Goal: Find specific page/section: Find specific page/section

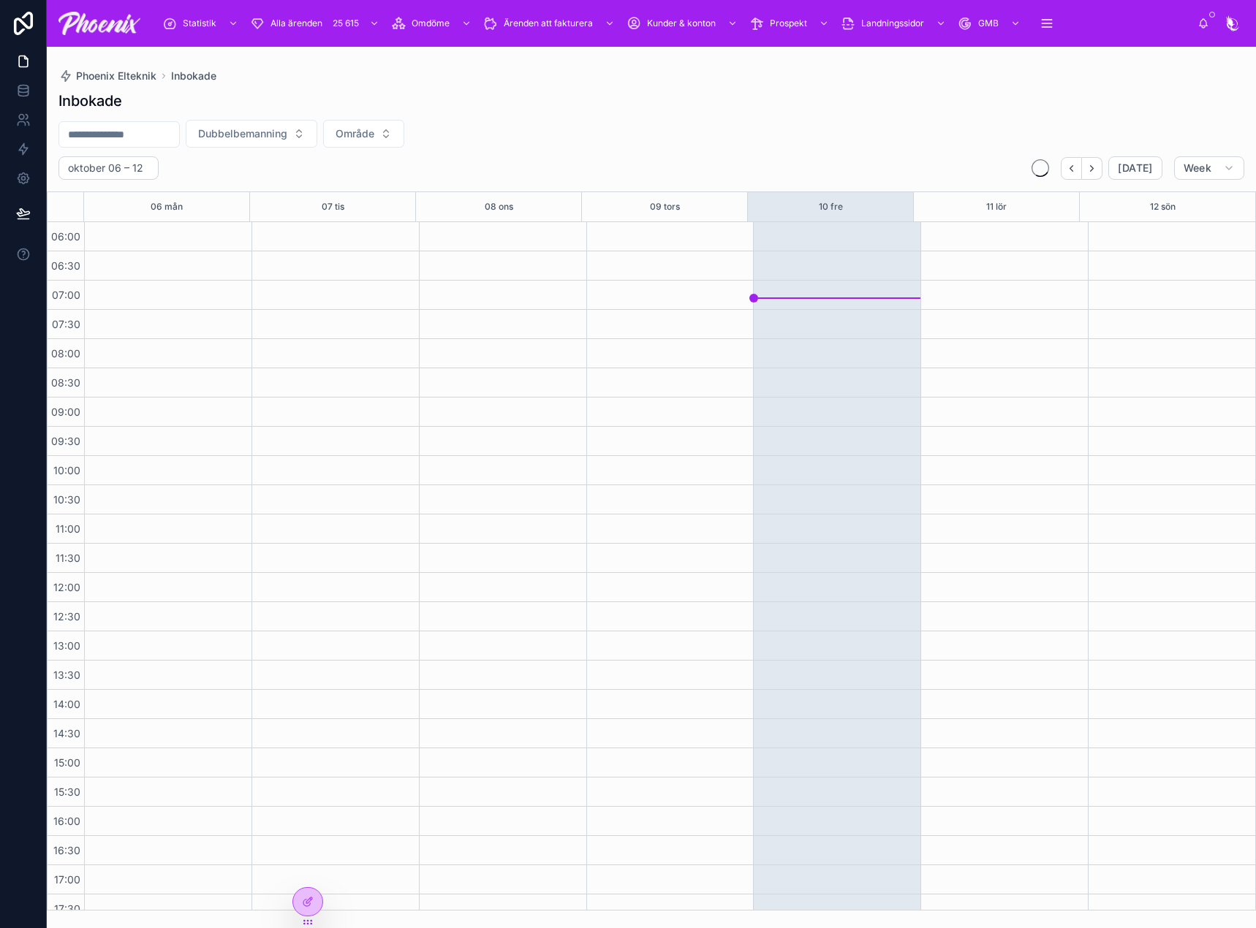
scroll to position [351, 0]
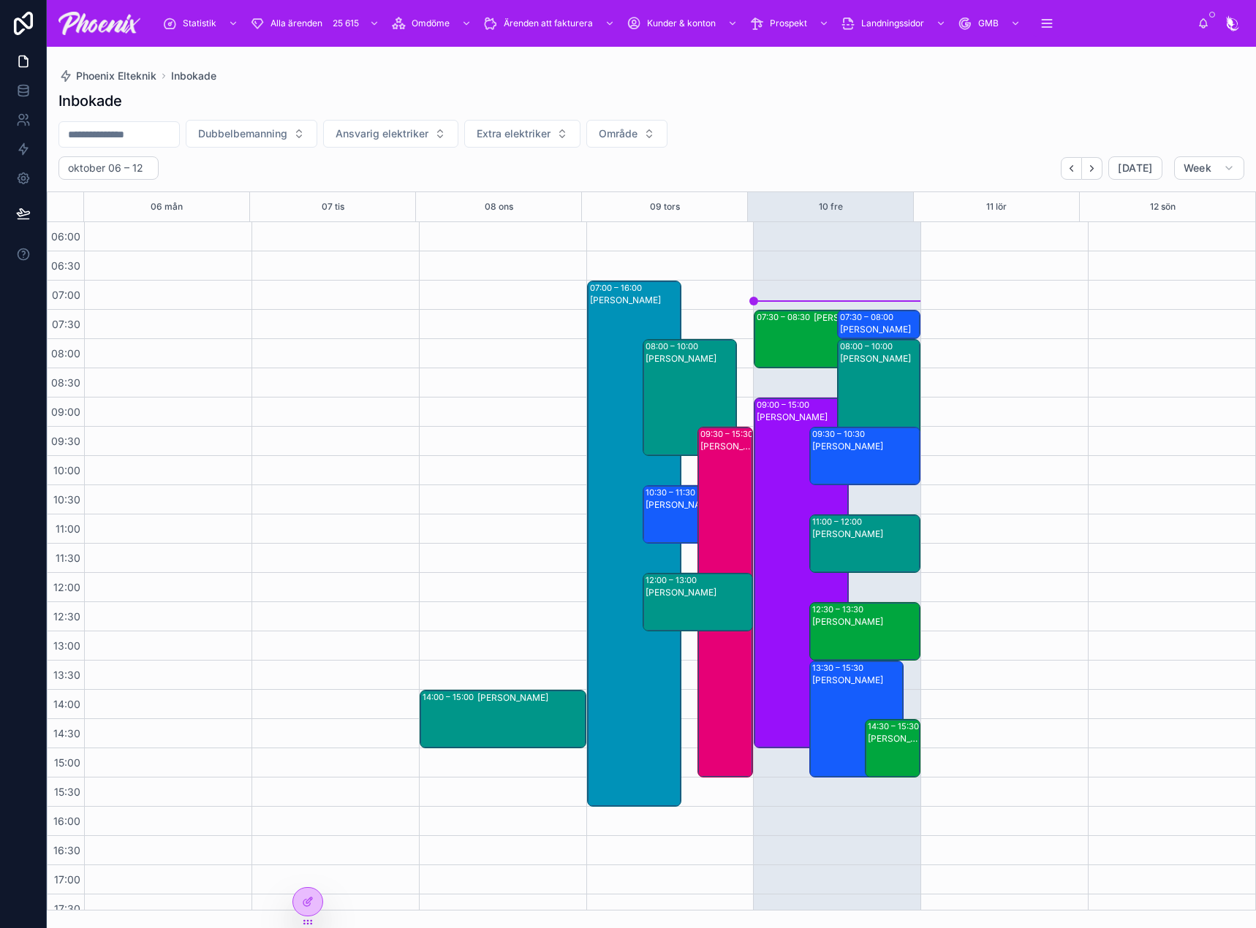
scroll to position [351, 0]
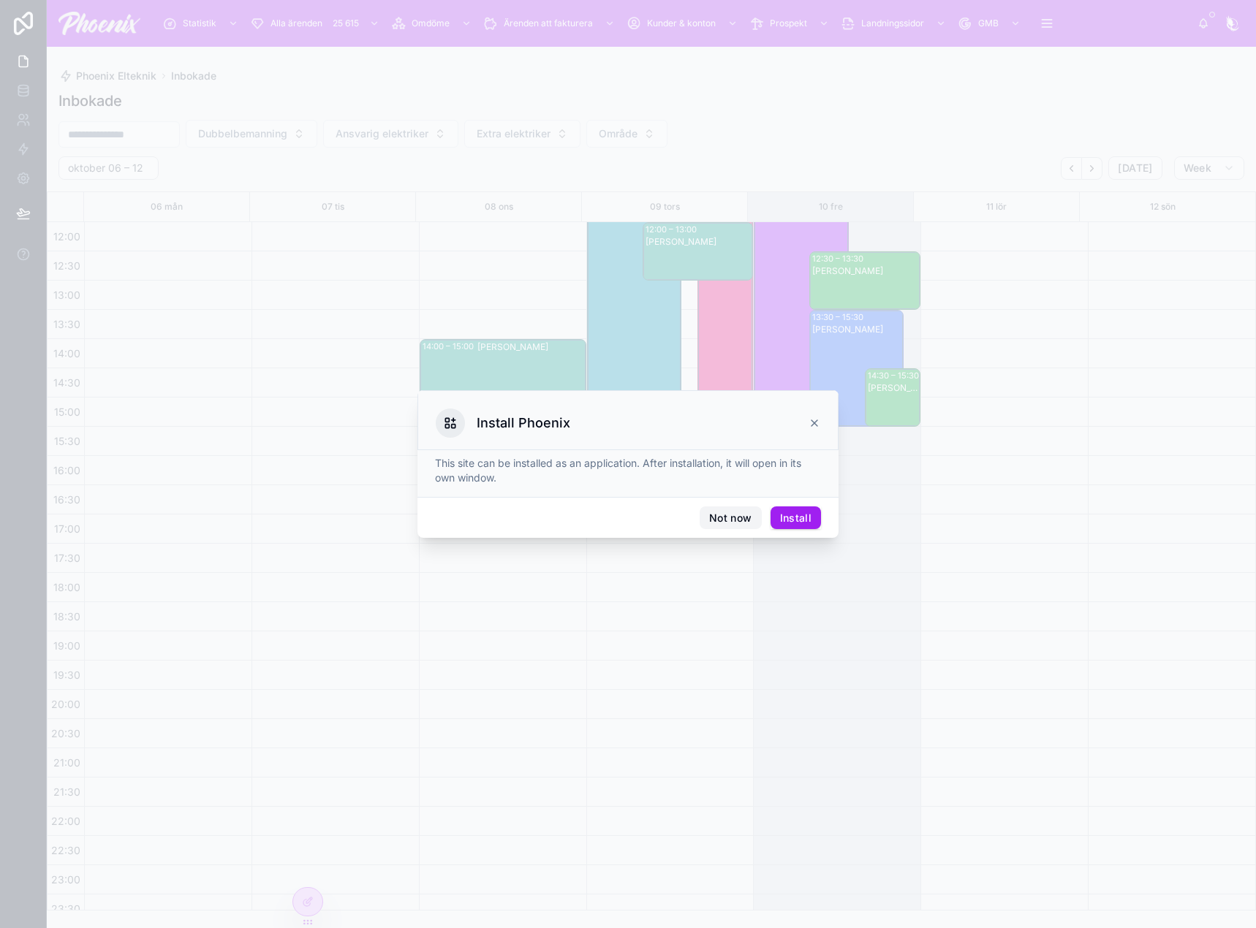
click at [737, 518] on button "Not now" at bounding box center [730, 518] width 61 height 23
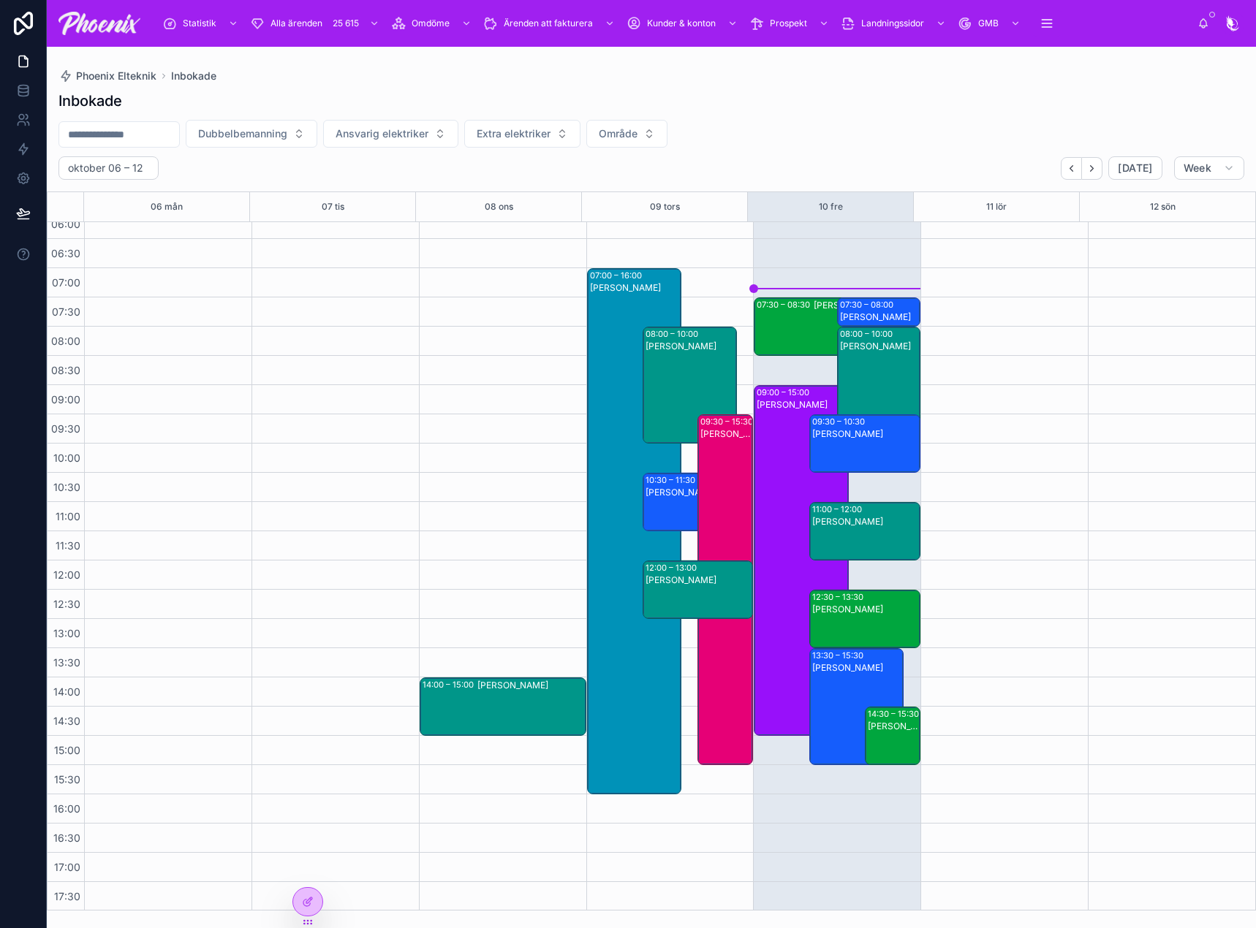
scroll to position [0, 0]
